Goal: Transaction & Acquisition: Purchase product/service

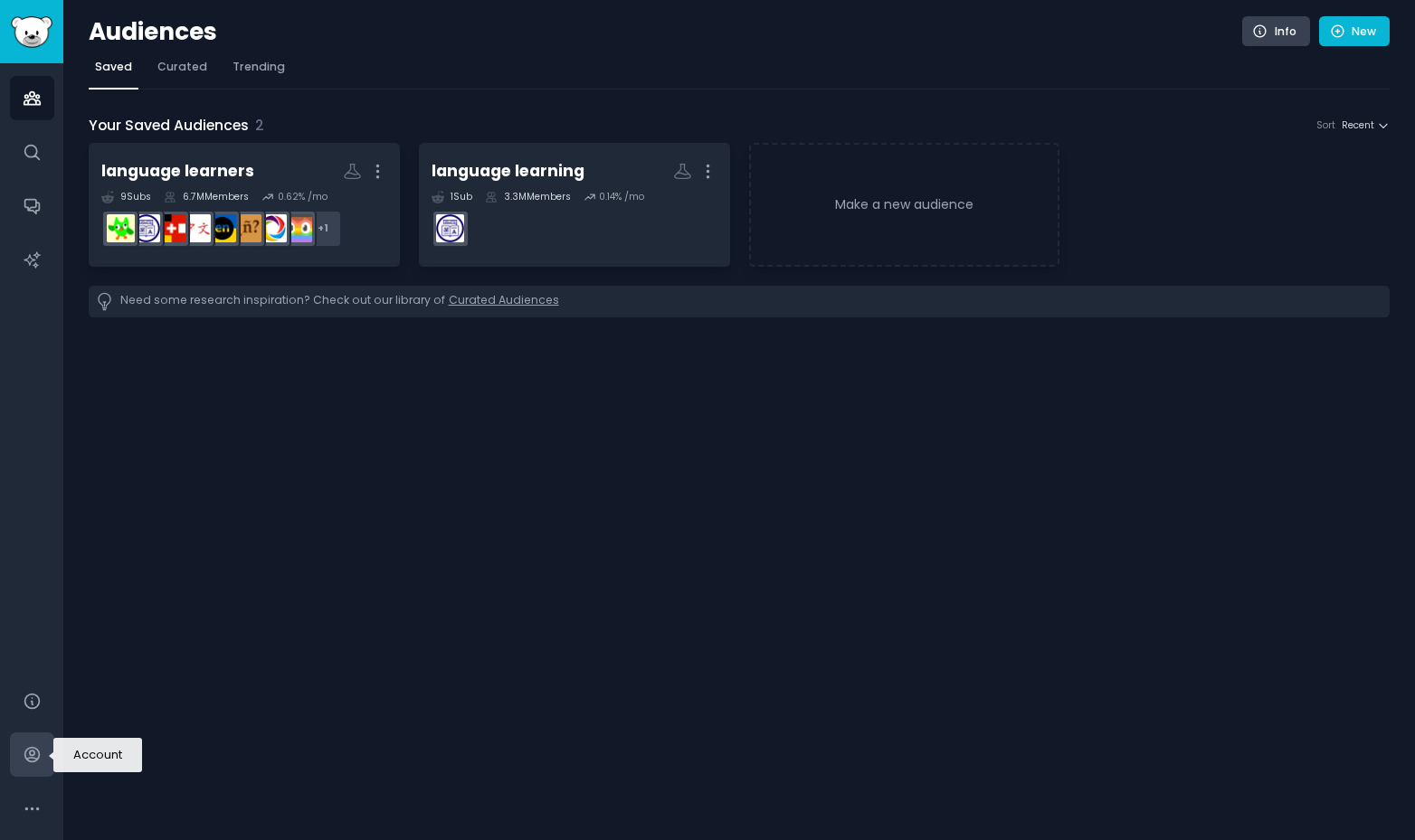
click at [31, 758] on icon "Sidebar" at bounding box center [32, 755] width 19 height 19
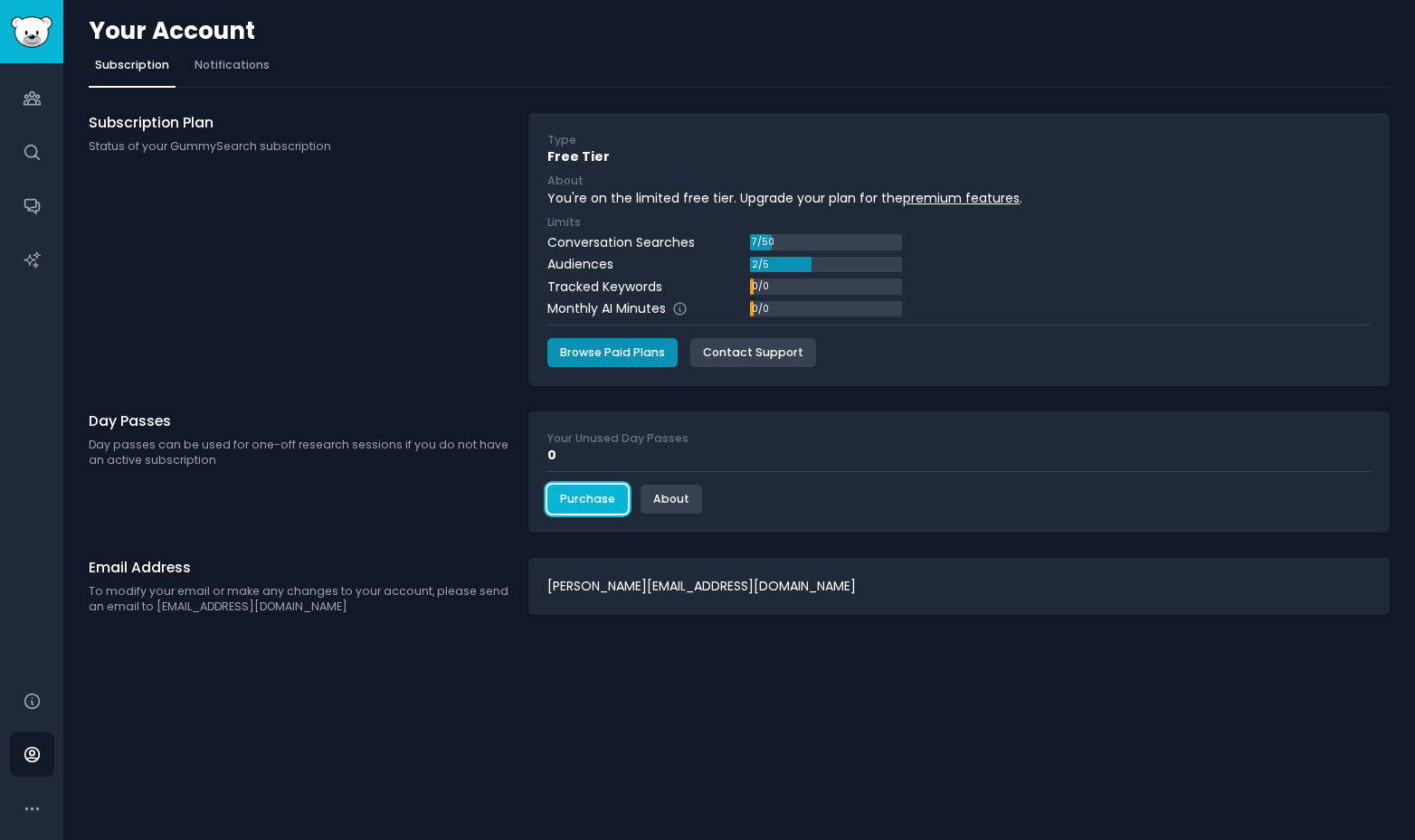
click at [592, 510] on link "Purchase" at bounding box center [587, 499] width 80 height 29
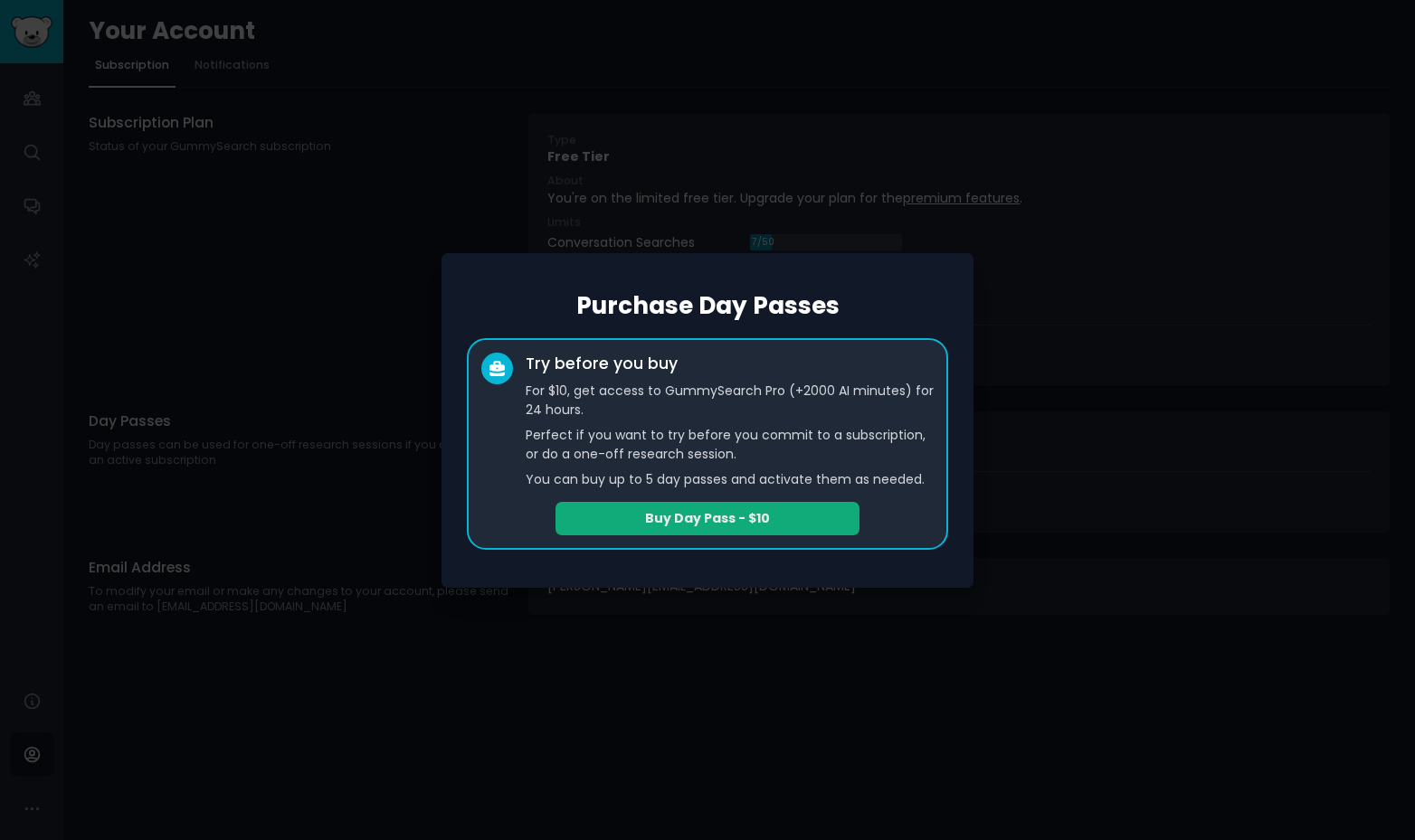
click at [674, 518] on button "Buy Day Pass - $10" at bounding box center [707, 518] width 304 height 33
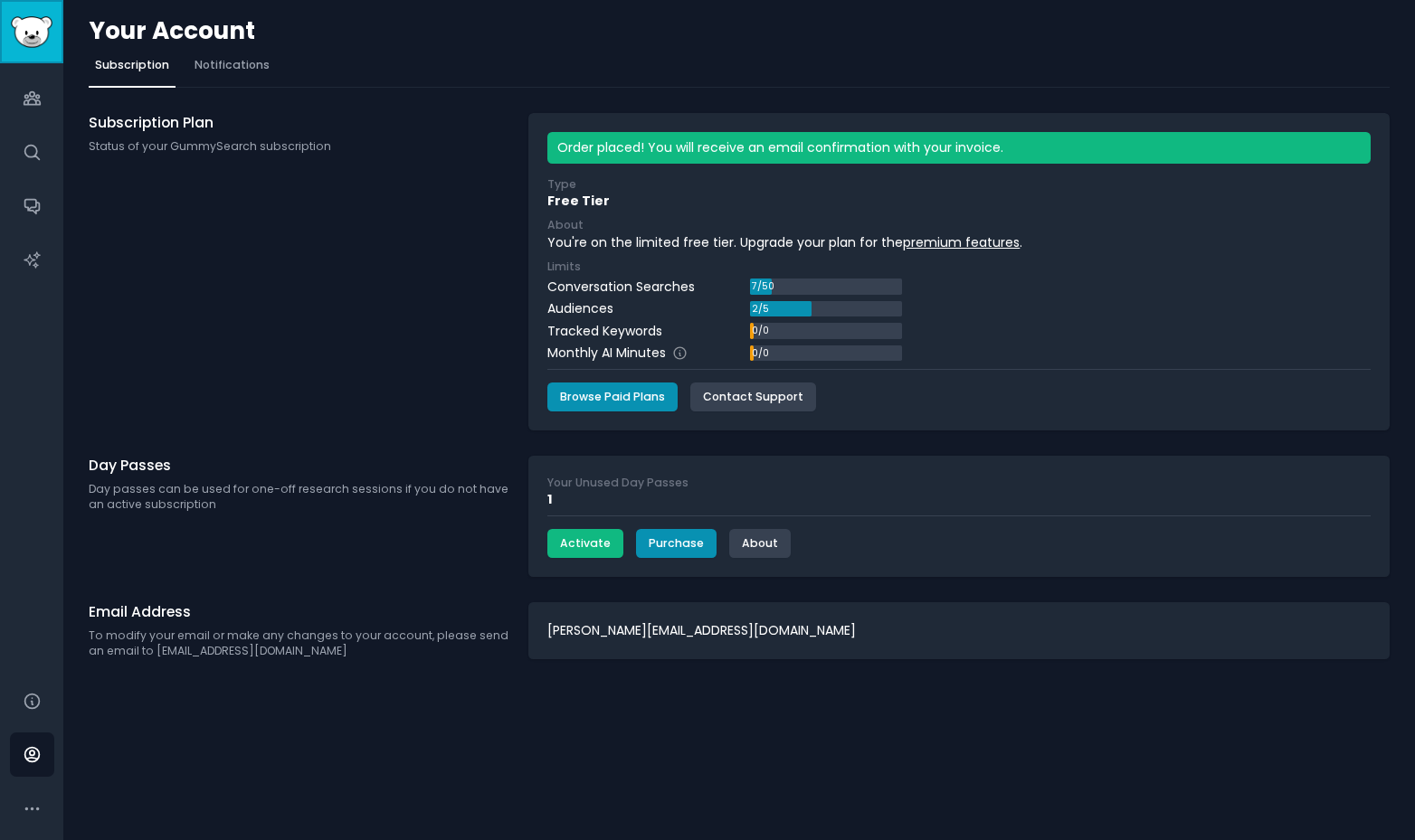
click at [35, 39] on img "Sidebar" at bounding box center [31, 31] width 42 height 31
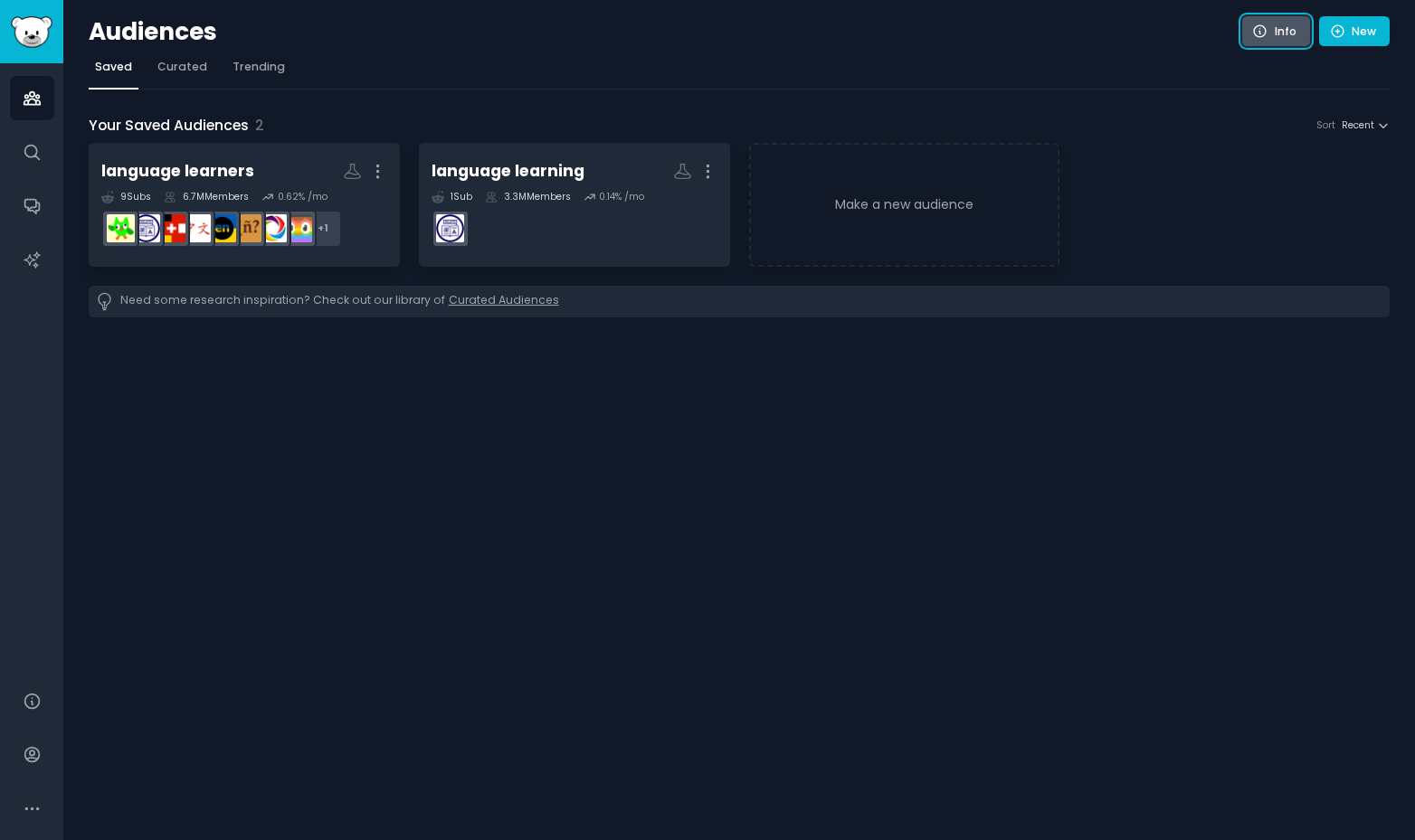
click at [1273, 24] on link "Info" at bounding box center [1276, 31] width 68 height 31
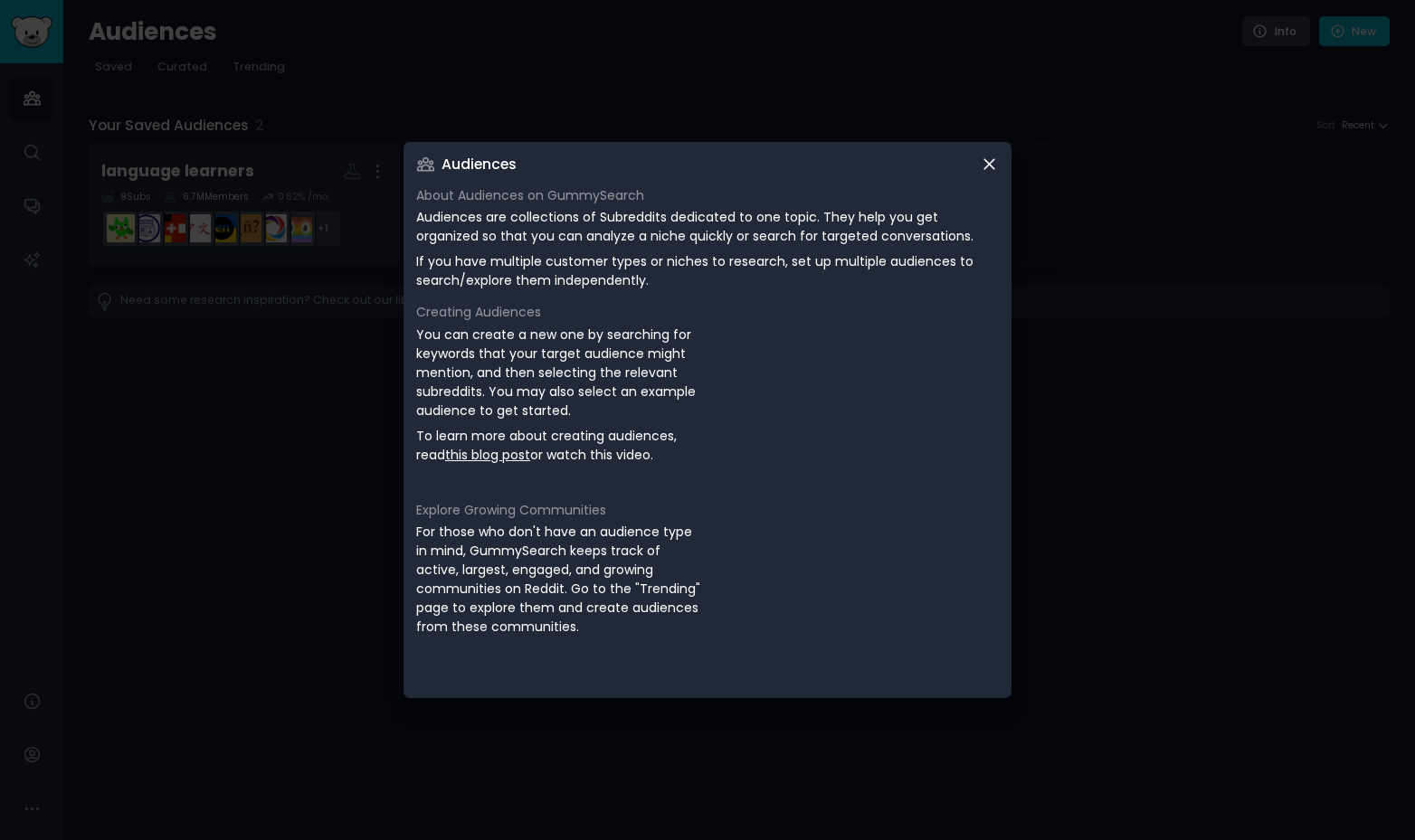
click at [980, 163] on icon at bounding box center [989, 165] width 19 height 19
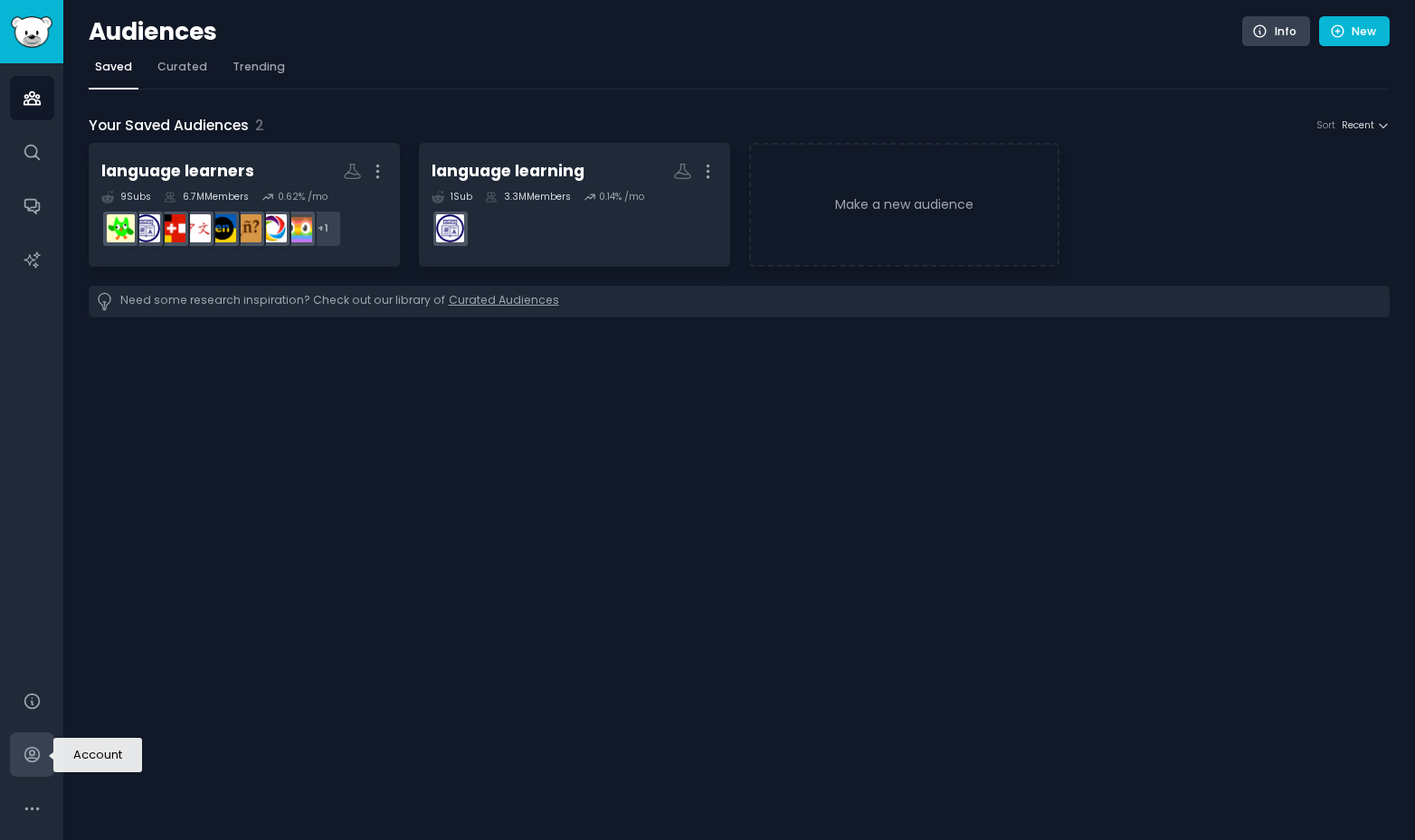
click at [42, 753] on link "Account" at bounding box center [32, 755] width 44 height 44
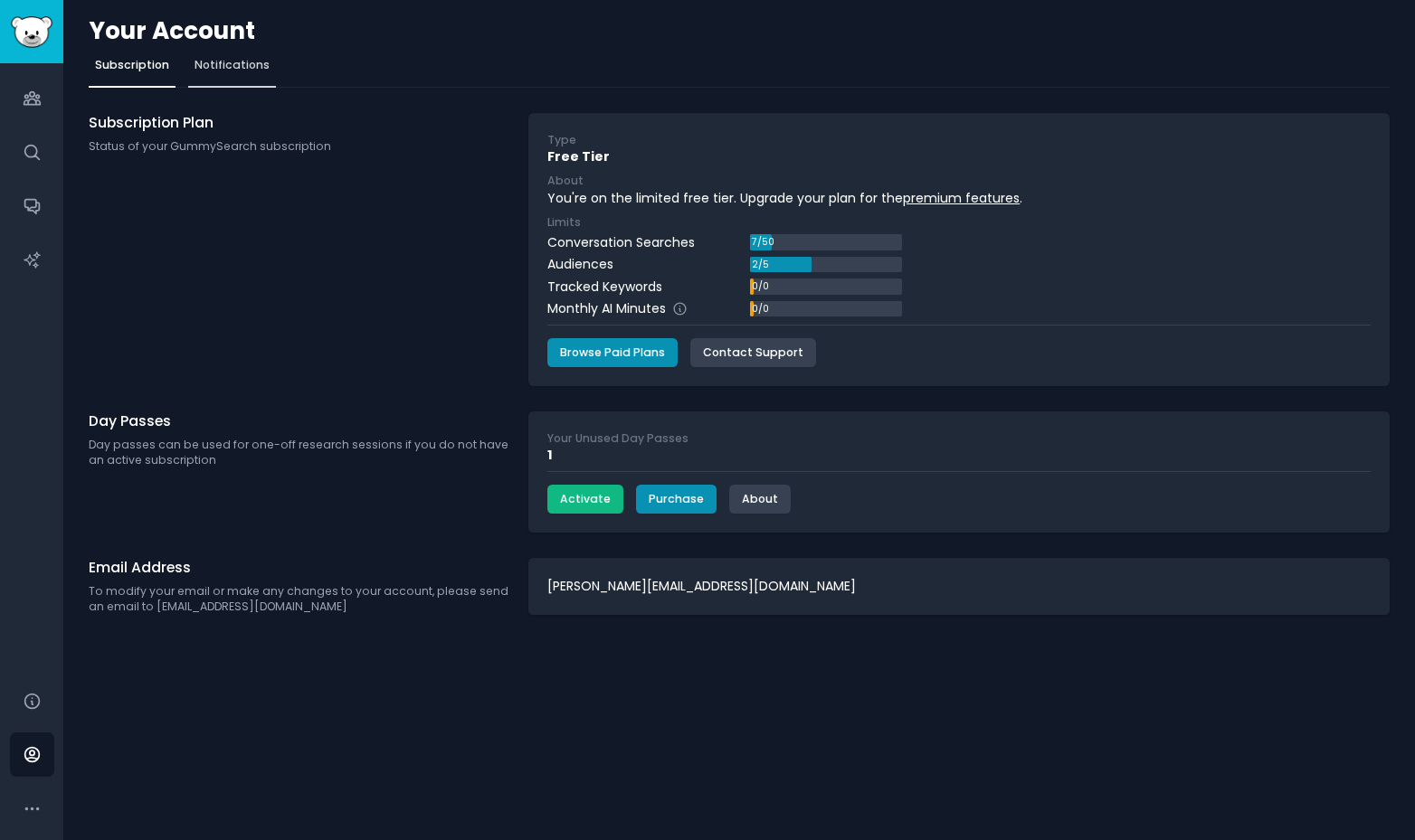
click at [241, 64] on span "Notifications" at bounding box center [232, 64] width 75 height 16
click at [567, 503] on button "Activate" at bounding box center [585, 499] width 76 height 29
